Goal: Transaction & Acquisition: Purchase product/service

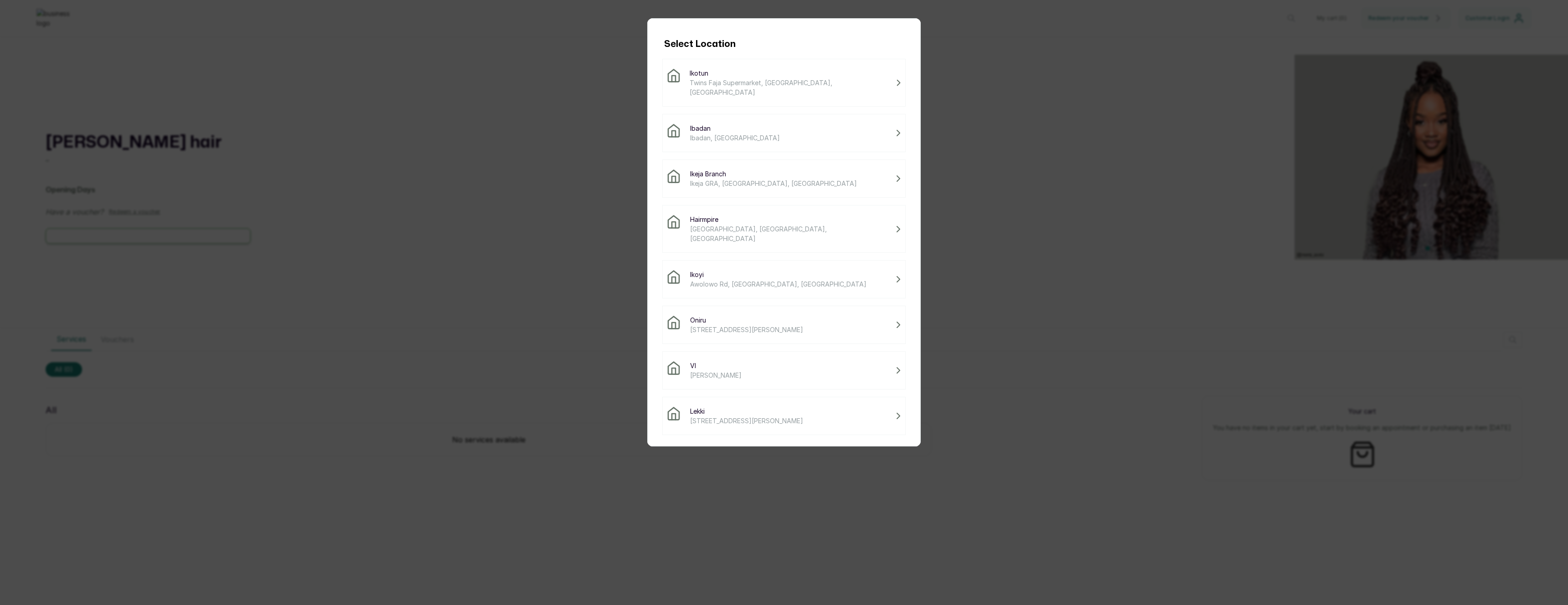
click at [744, 416] on span "[STREET_ADDRESS][PERSON_NAME]" at bounding box center [747, 420] width 113 height 9
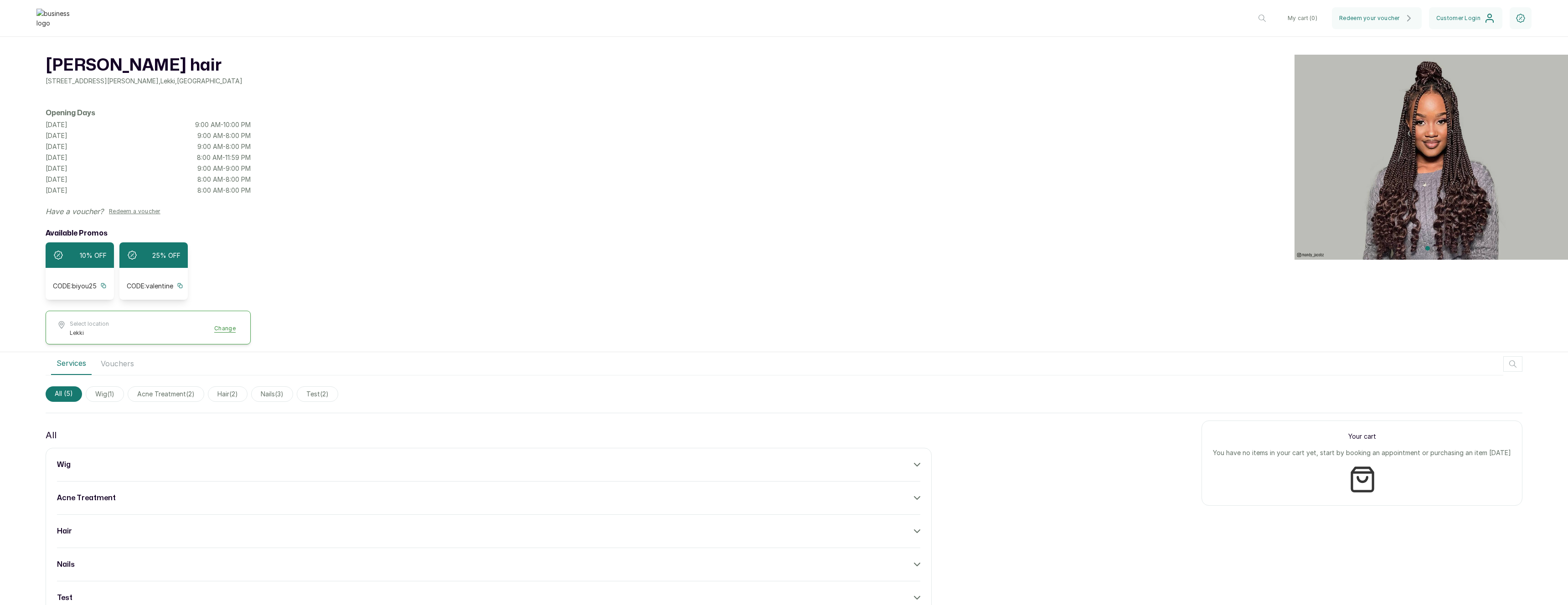
click at [656, 471] on div "wig" at bounding box center [488, 465] width 863 height 11
click at [902, 496] on button "Add" at bounding box center [907, 496] width 27 height 17
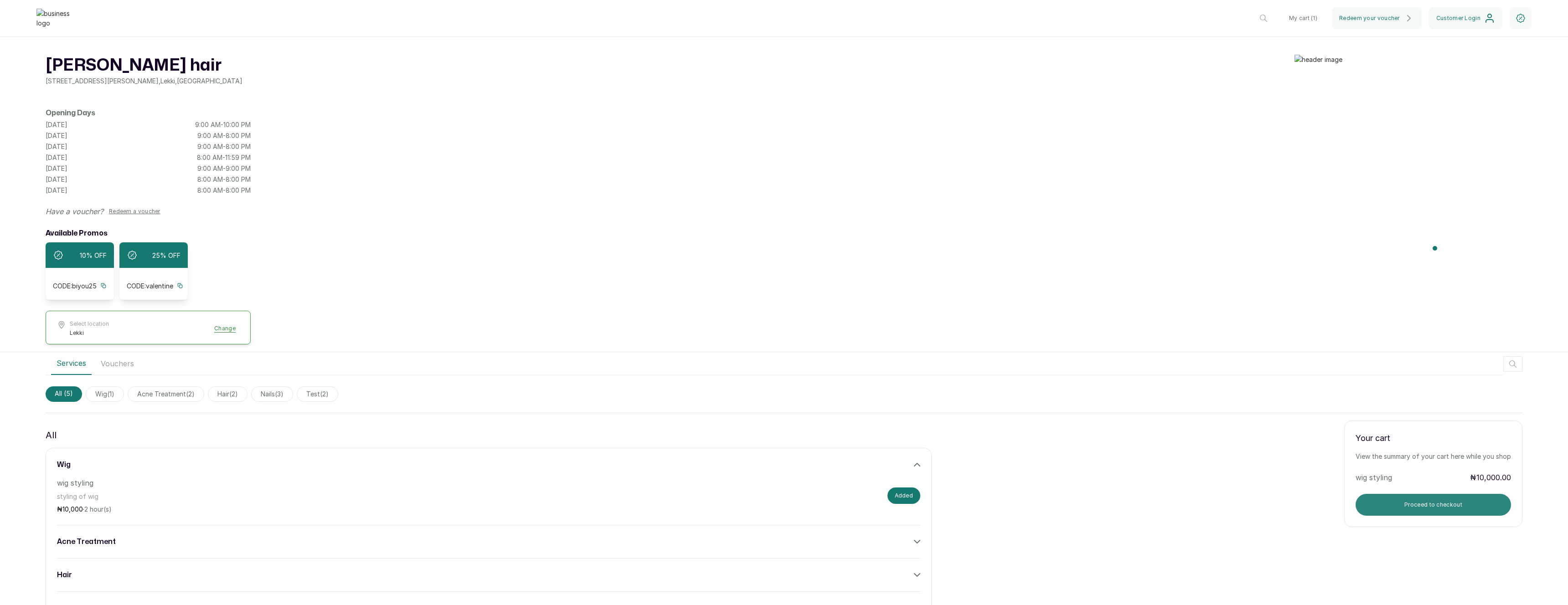
click at [1396, 505] on button "Proceed to checkout" at bounding box center [1434, 505] width 156 height 22
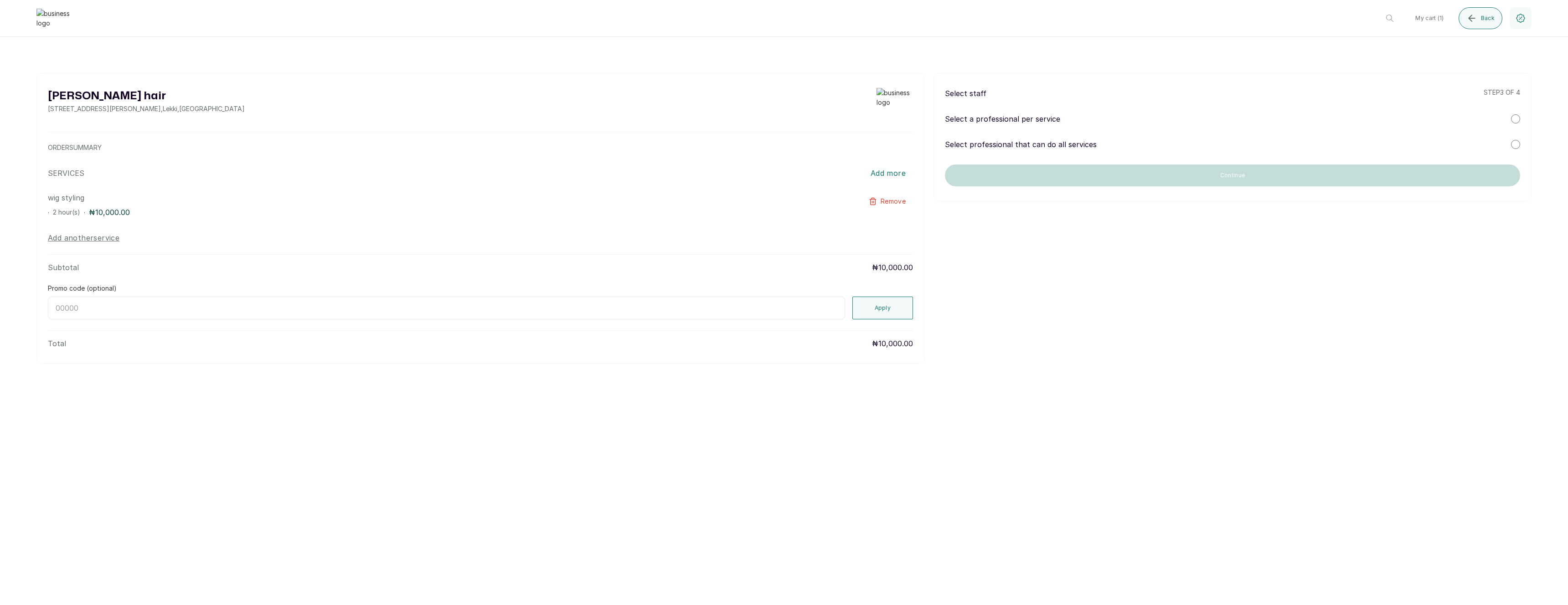
click at [1042, 120] on p "Select a professional per service" at bounding box center [1002, 119] width 116 height 11
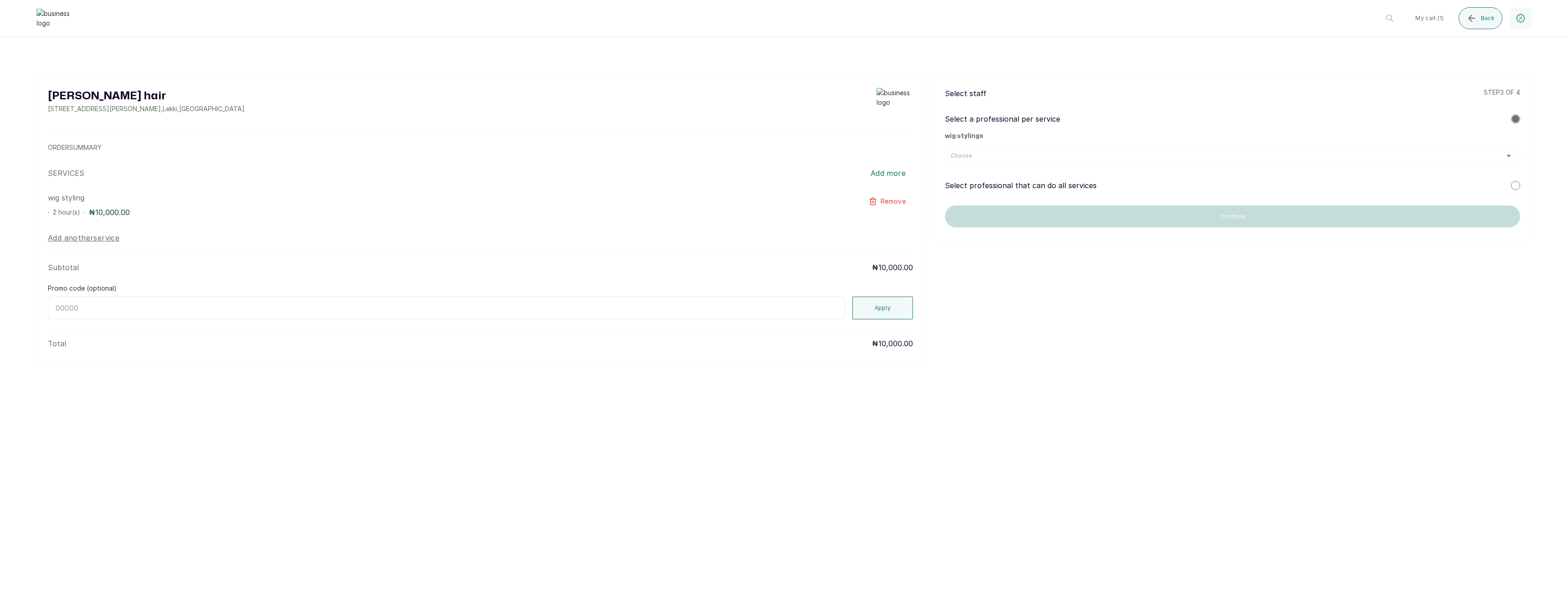
click at [1048, 157] on div "Choose" at bounding box center [1232, 156] width 564 height 7
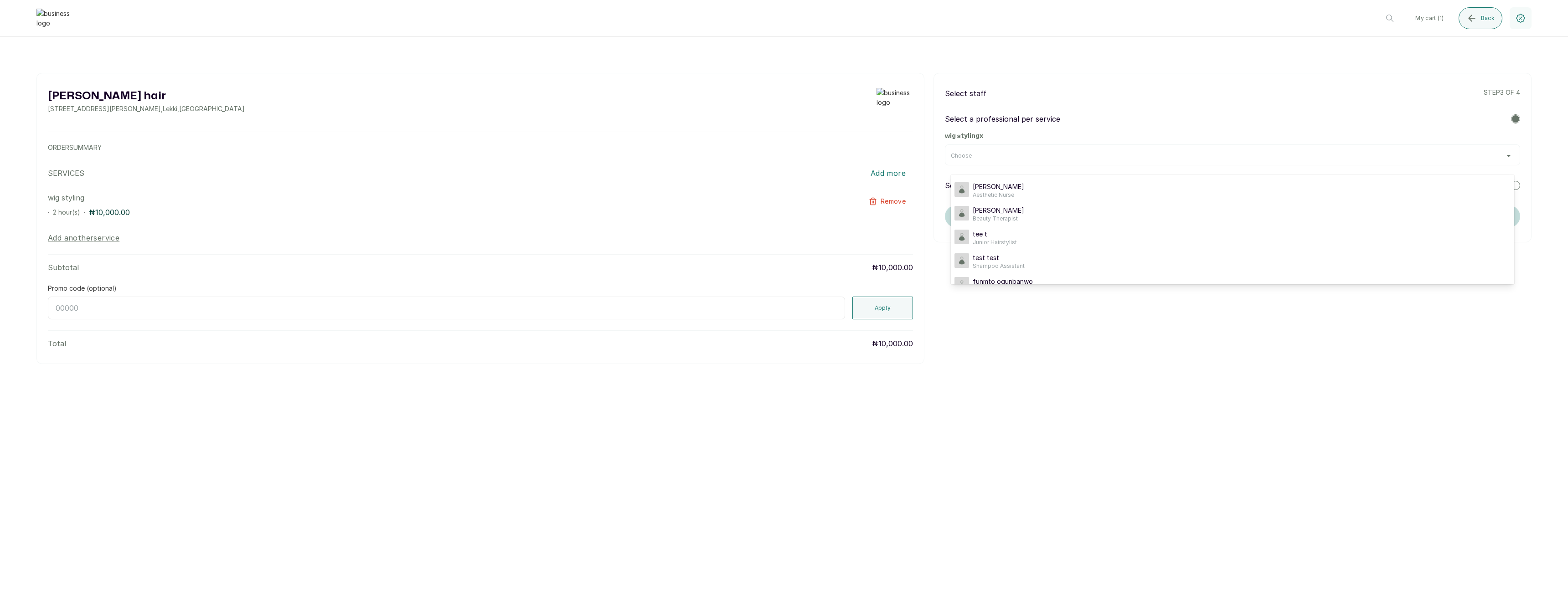
click at [1121, 346] on div "[PERSON_NAME] hair [STREET_ADDRESS][PERSON_NAME] ORDER SUMMARY SERVICES Add mor…" at bounding box center [784, 218] width 1495 height 292
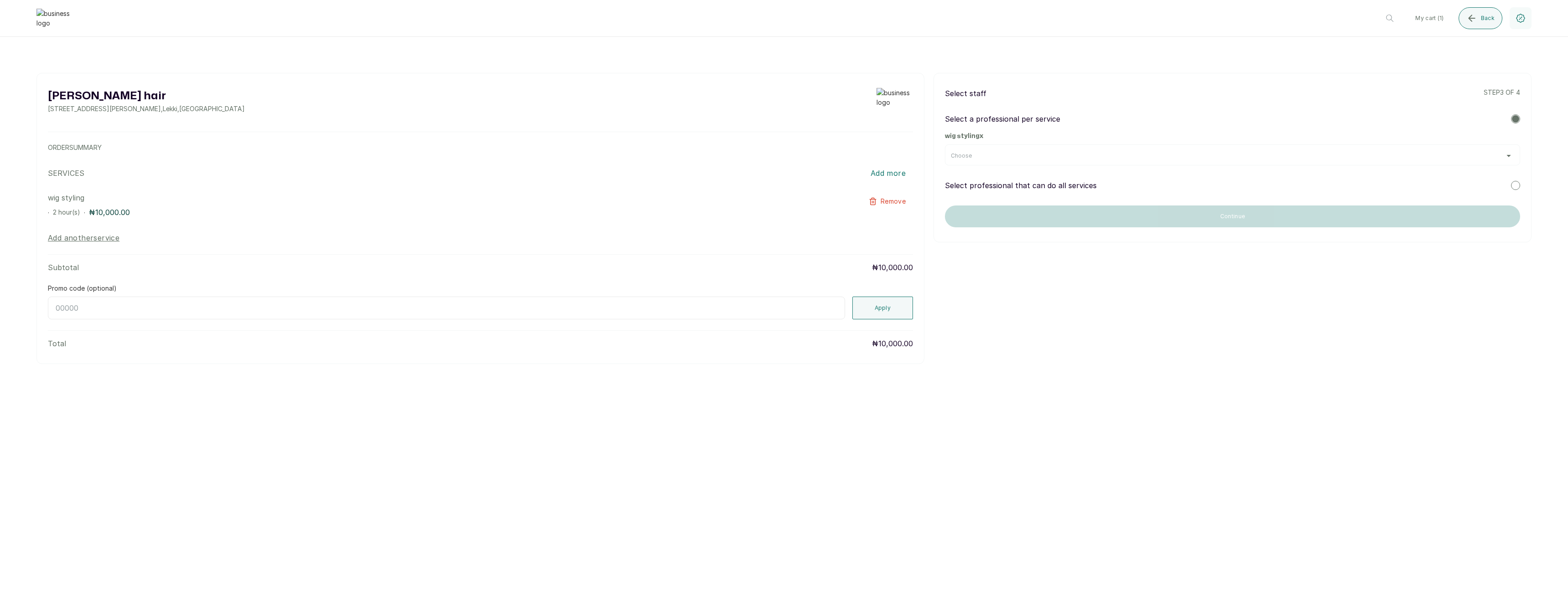
click at [1140, 183] on div "Select professional that can do all services" at bounding box center [1232, 185] width 575 height 11
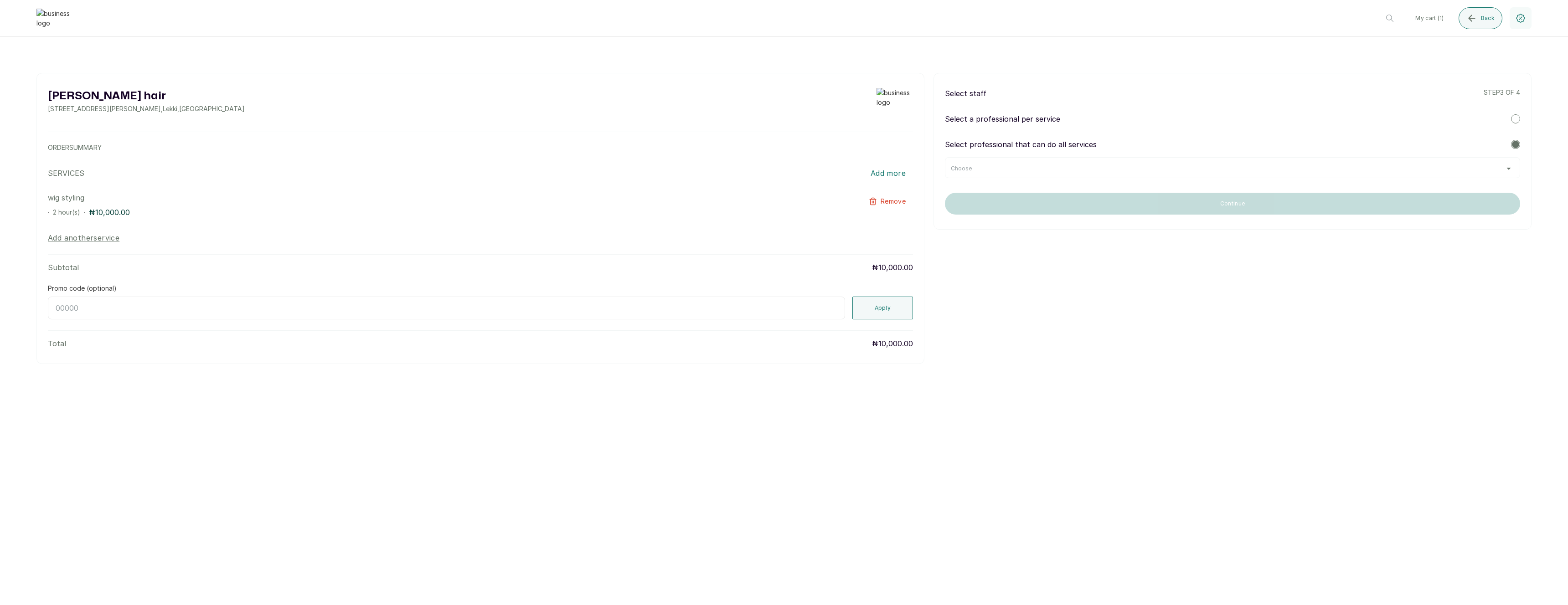
click at [1126, 167] on div "Choose" at bounding box center [1232, 168] width 564 height 7
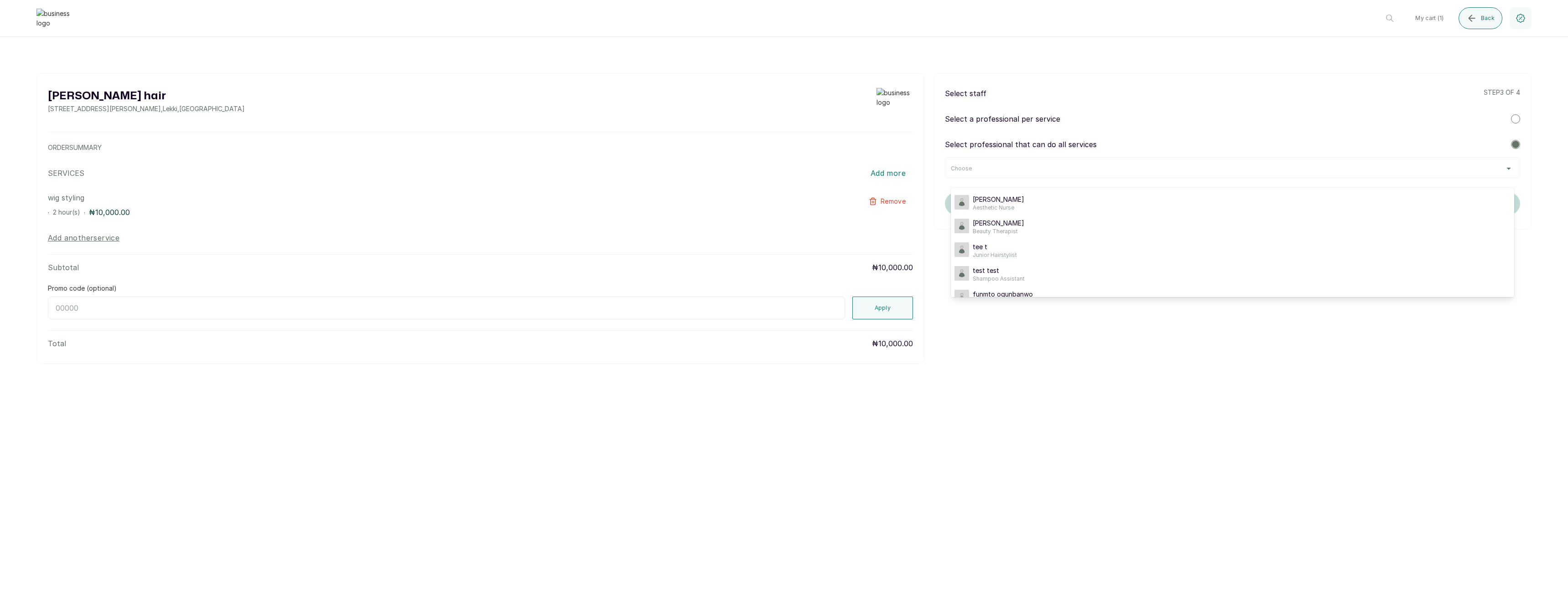
click at [1137, 121] on div "Select a professional per service" at bounding box center [1232, 119] width 575 height 11
